Goal: Task Accomplishment & Management: Complete application form

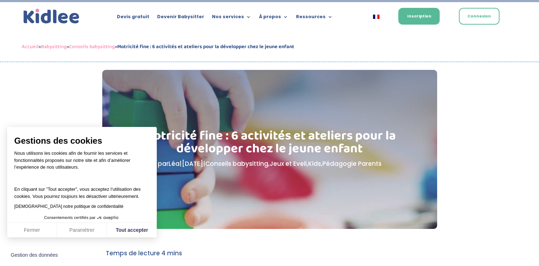
click at [125, 228] on button "Tout accepter" at bounding box center [132, 230] width 50 height 15
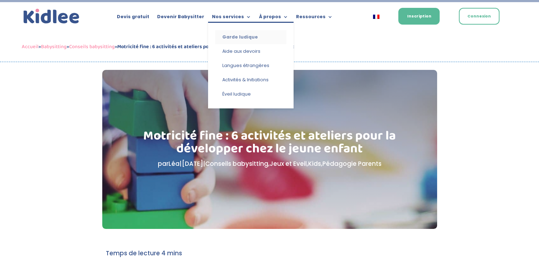
click at [232, 34] on link "Garde ludique" at bounding box center [250, 37] width 71 height 14
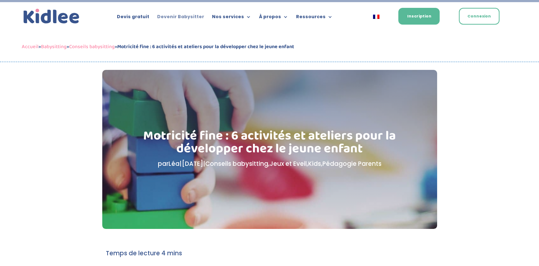
click at [181, 14] on link "Devenir Babysitter" at bounding box center [180, 18] width 47 height 8
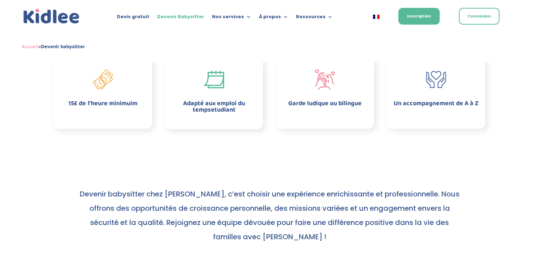
scroll to position [223, 0]
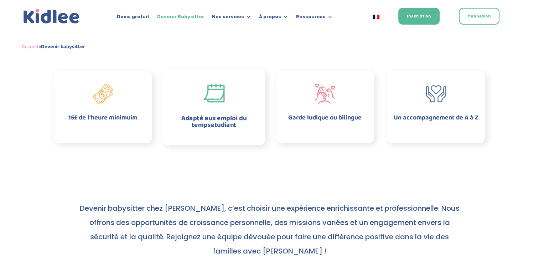
click at [217, 115] on span "Adapté aux emploi du tempsetudiant" at bounding box center [213, 121] width 65 height 17
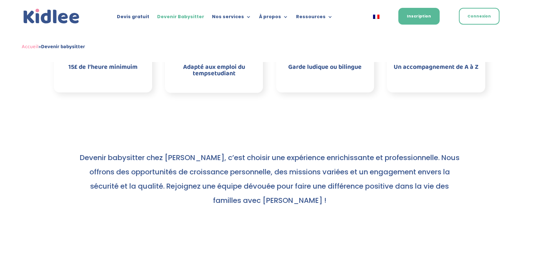
scroll to position [41, 0]
